Goal: Task Accomplishment & Management: Manage account settings

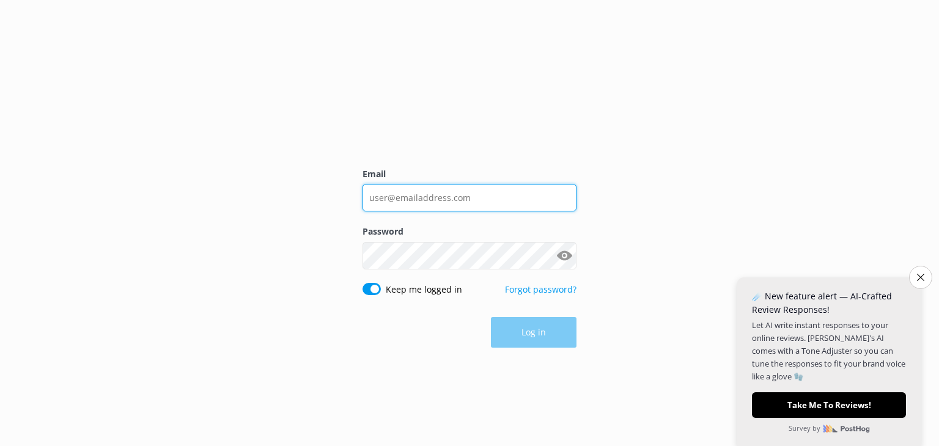
click at [561, 196] on input "Email" at bounding box center [469, 197] width 214 height 27
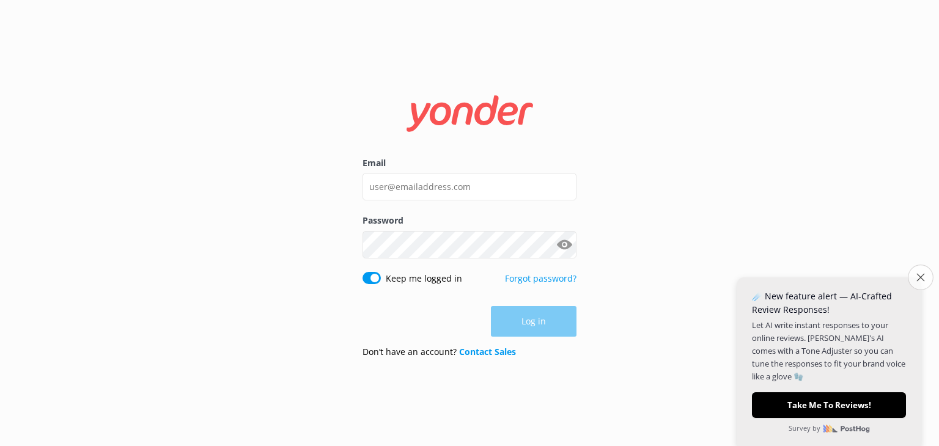
click at [917, 274] on icon "Close survey" at bounding box center [920, 277] width 8 height 8
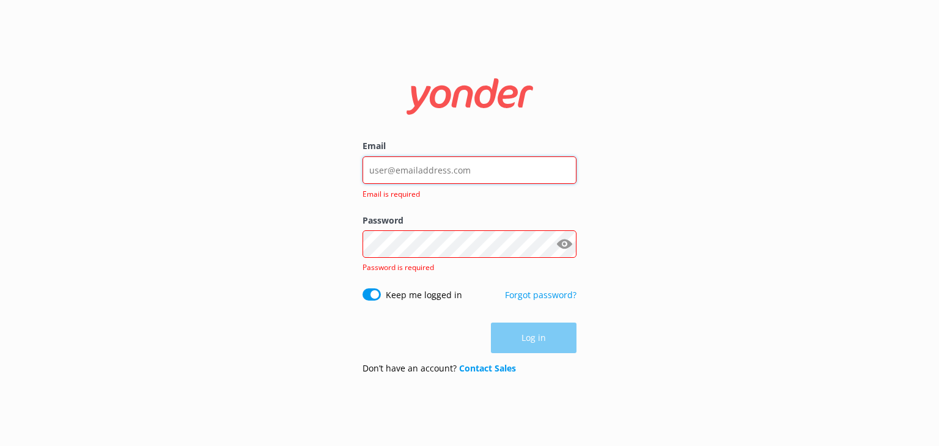
click at [497, 175] on input "Email" at bounding box center [469, 169] width 214 height 27
type input "[EMAIL_ADDRESS][DOMAIN_NAME]"
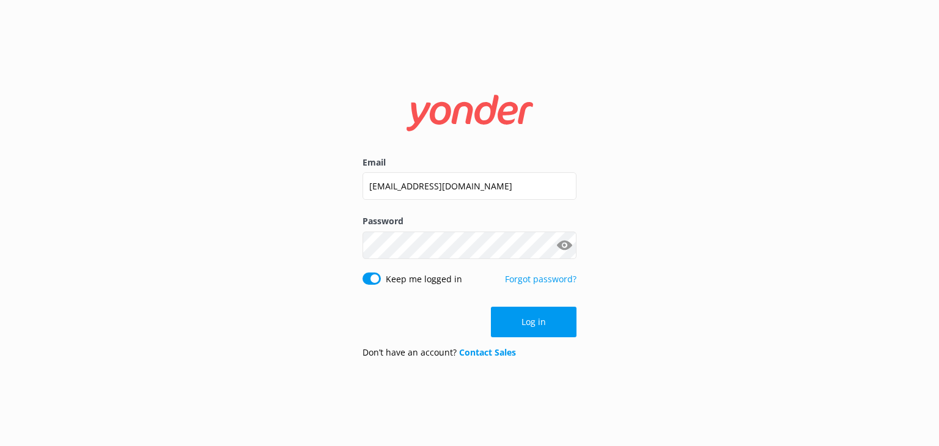
click at [568, 244] on button "Show password" at bounding box center [564, 245] width 24 height 24
click at [538, 330] on button "Log in" at bounding box center [534, 322] width 86 height 31
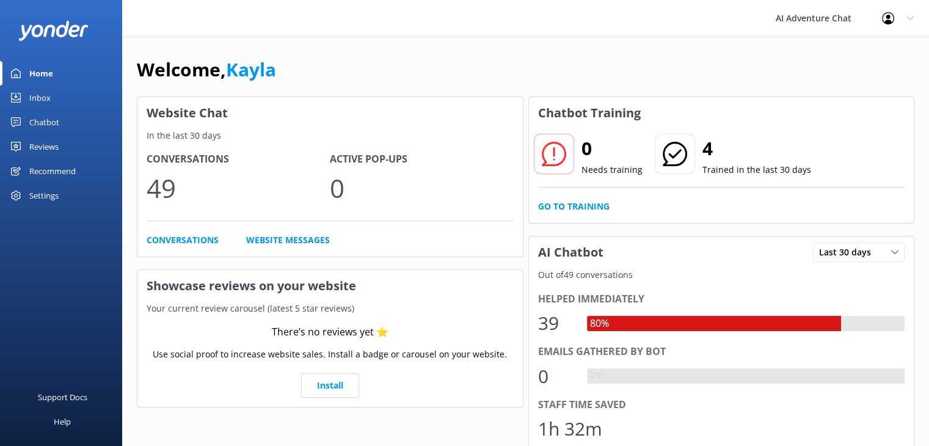
click at [37, 96] on div "Inbox" at bounding box center [39, 98] width 21 height 24
